Goal: Navigation & Orientation: Understand site structure

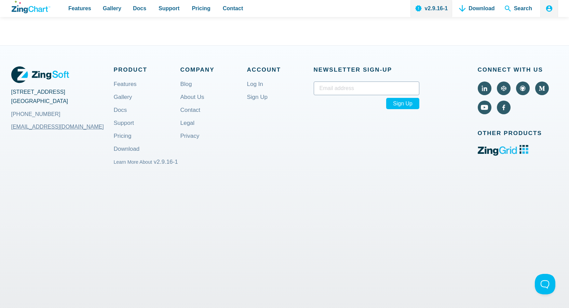
scroll to position [2585, 0]
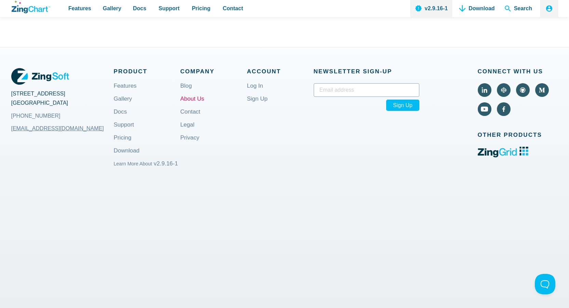
click at [190, 101] on link "About Us" at bounding box center [192, 104] width 24 height 16
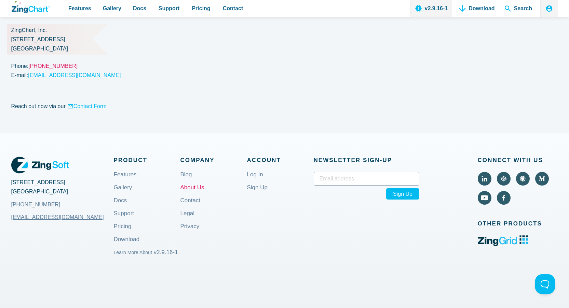
scroll to position [737, 0]
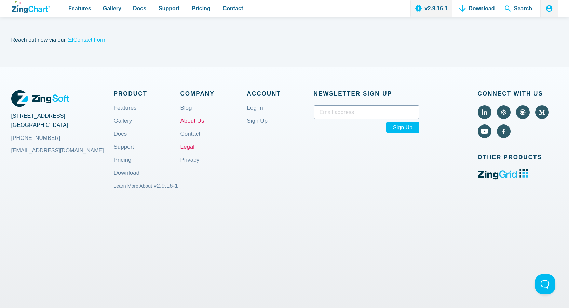
click at [189, 144] on link "Legal" at bounding box center [187, 152] width 14 height 16
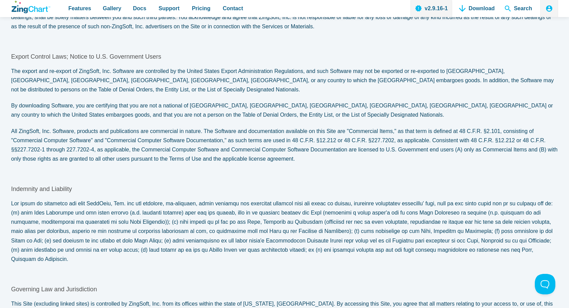
scroll to position [2729, 0]
